Goal: Task Accomplishment & Management: Manage account settings

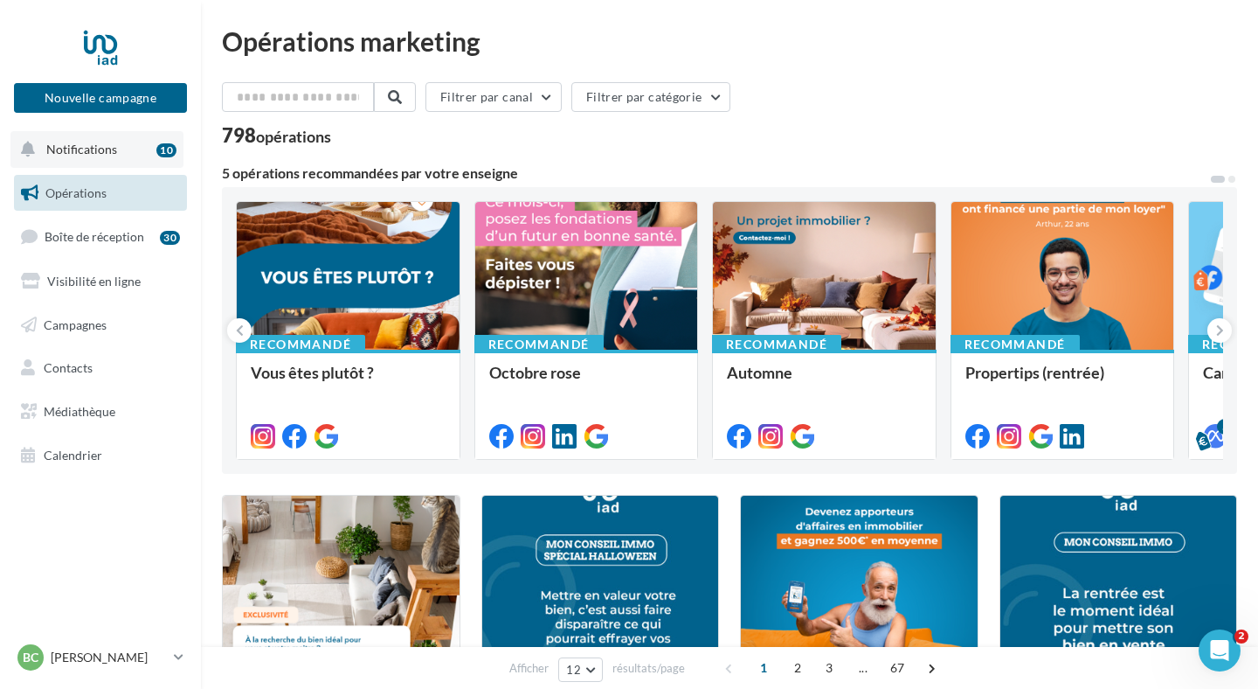
click at [121, 150] on button "Notifications 10" at bounding box center [96, 149] width 173 height 37
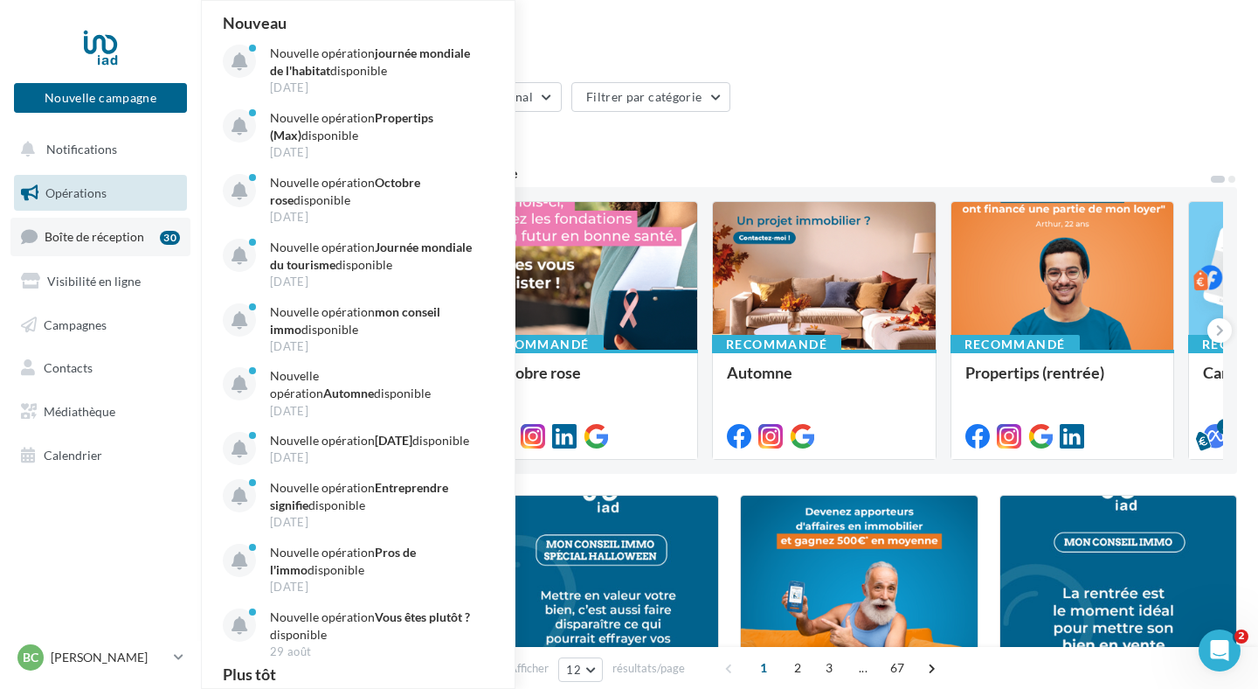
click at [110, 233] on span "Boîte de réception" at bounding box center [95, 236] width 100 height 15
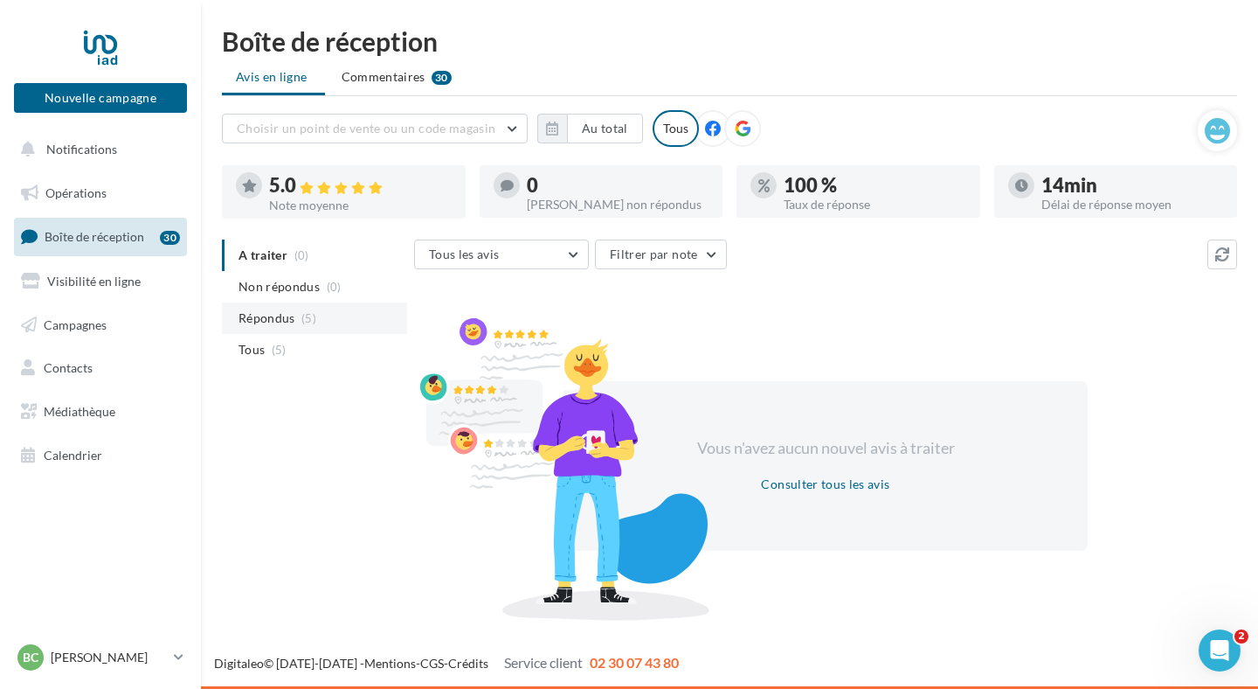
click at [267, 315] on span "Répondus" at bounding box center [267, 317] width 57 height 17
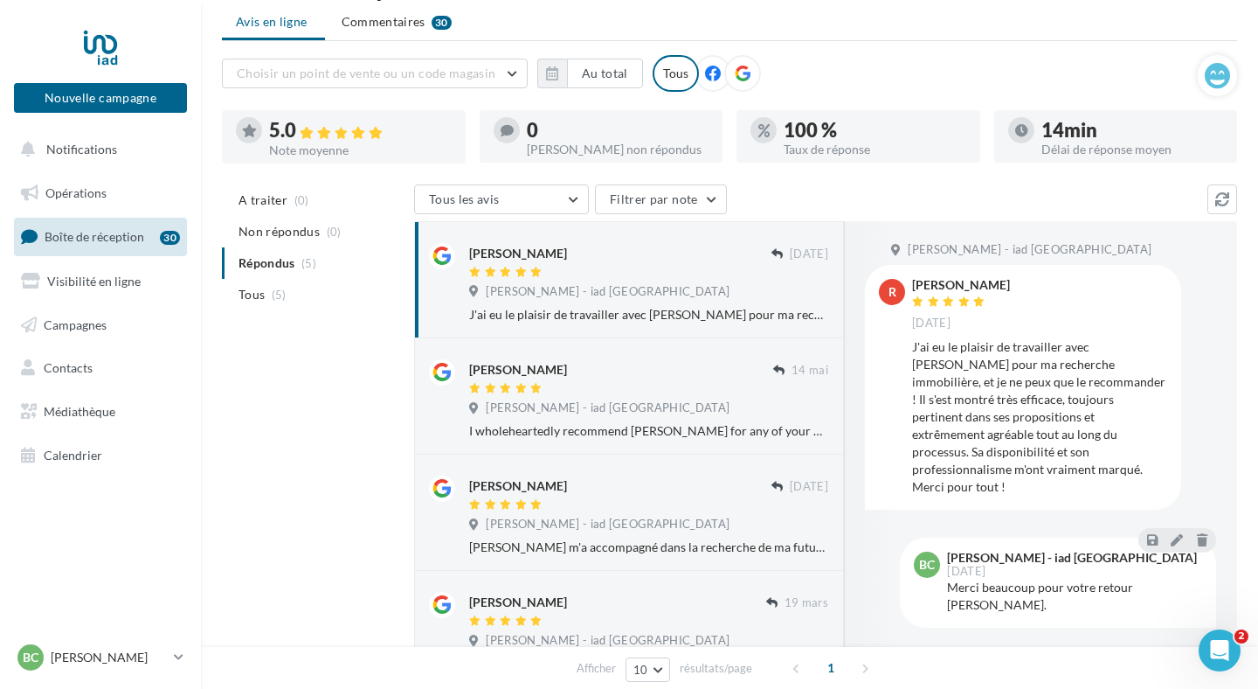
scroll to position [59, 0]
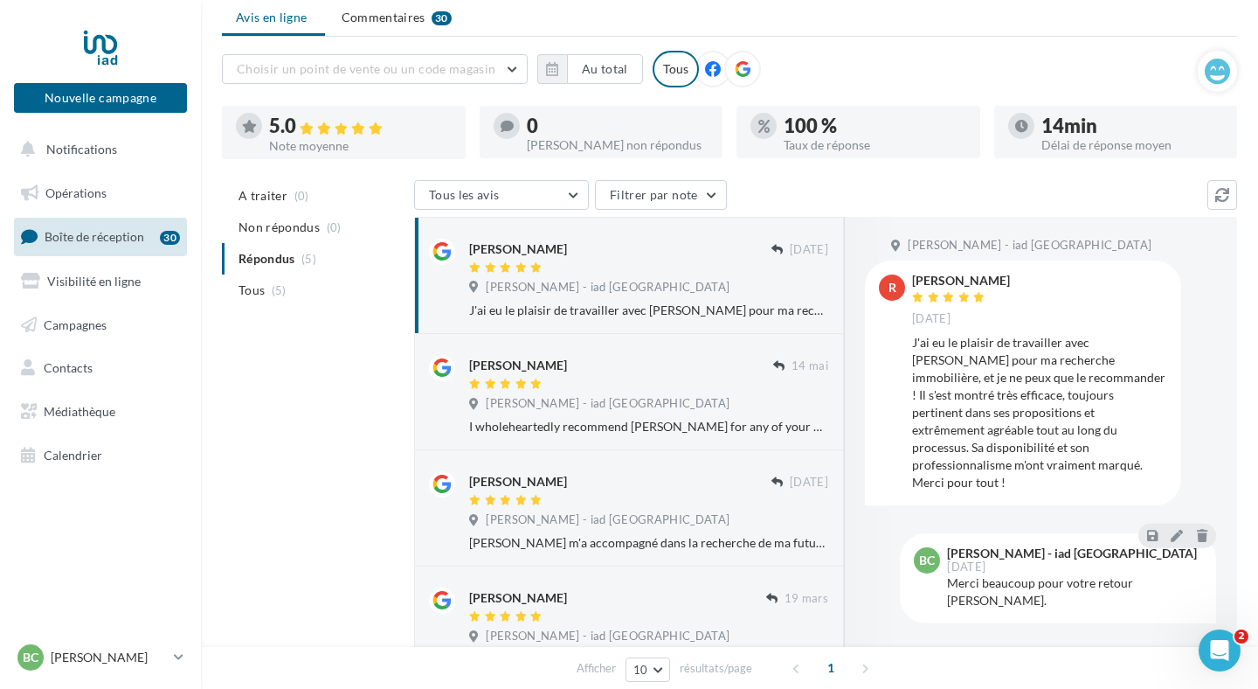
click at [705, 288] on div "Bertrand CHOOLI - iad France" at bounding box center [648, 289] width 359 height 19
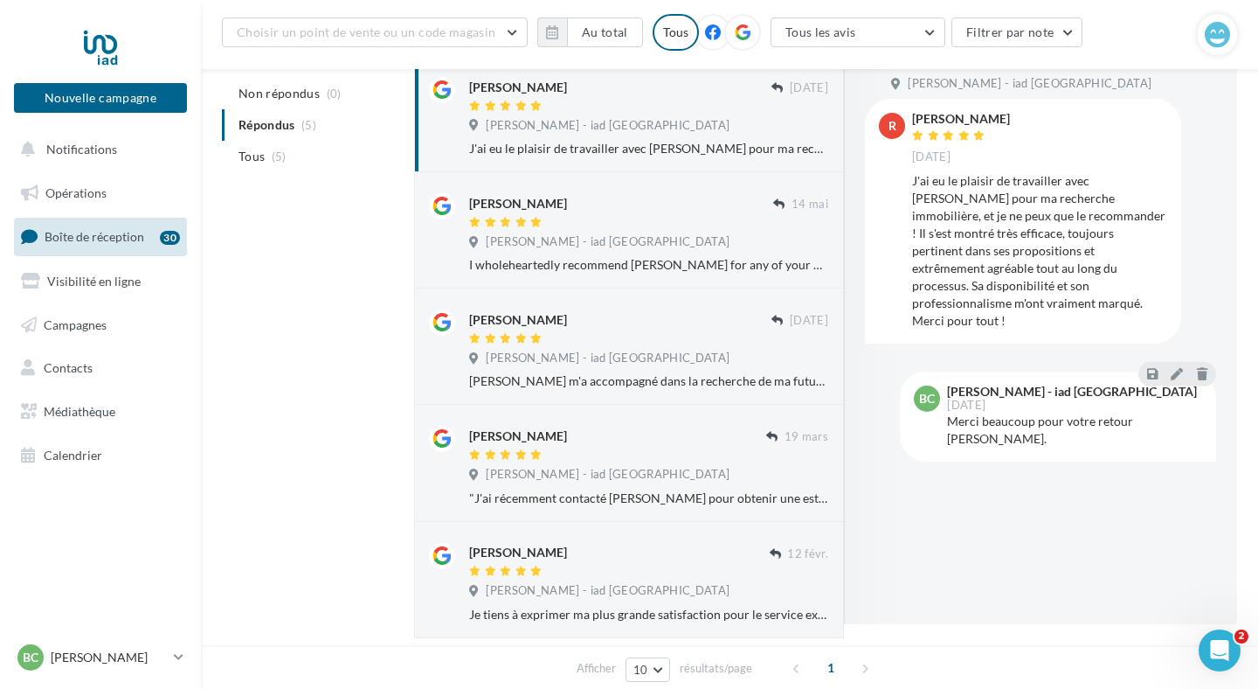
scroll to position [0, 0]
